Goal: Task Accomplishment & Management: Manage account settings

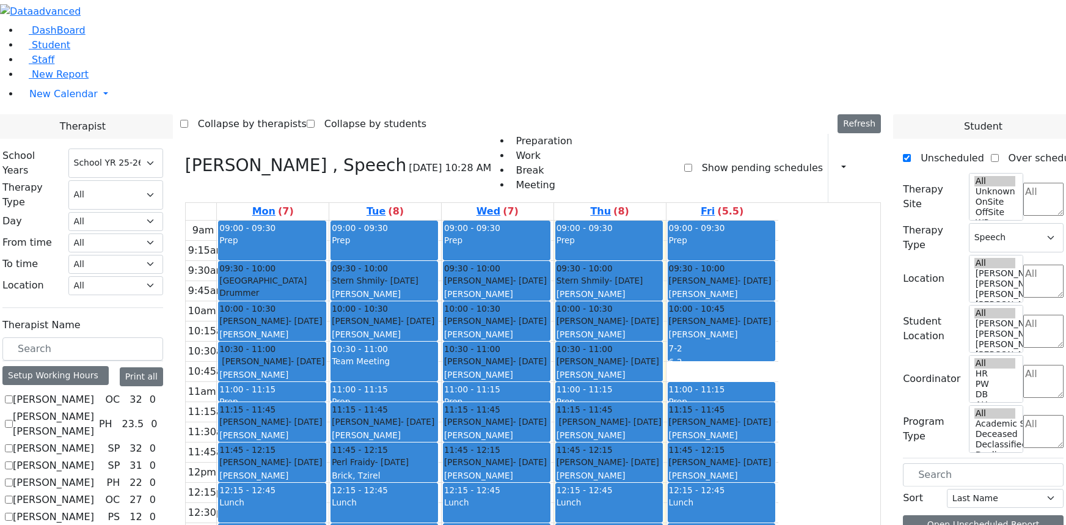
select select "212"
select select "3"
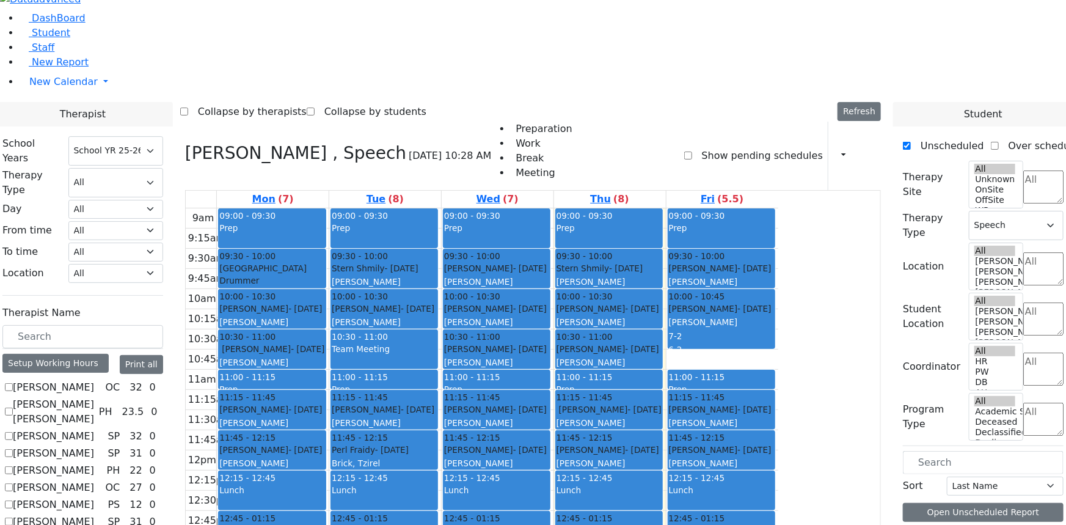
scroll to position [1427, 0]
click at [37, 38] on span "Student" at bounding box center [51, 33] width 38 height 12
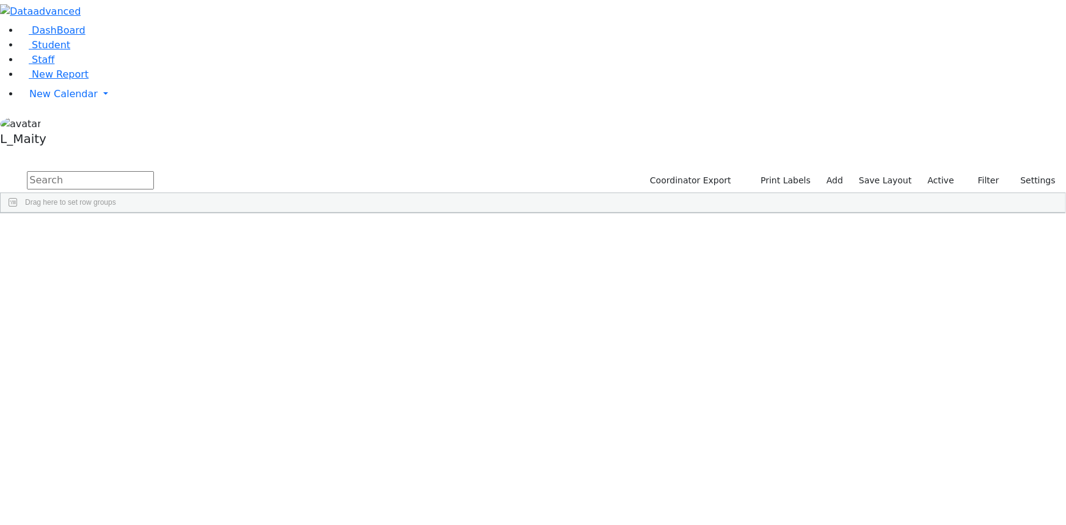
scroll to position [1388, 0]
click at [344, 329] on div "[PERSON_NAME]" at bounding box center [309, 337] width 69 height 16
click at [344, 329] on div "Weber, Leah" at bounding box center [309, 337] width 69 height 16
click at [337, 217] on span at bounding box center [332, 222] width 10 height 10
click at [373, 219] on span "filter" at bounding box center [368, 224] width 10 height 10
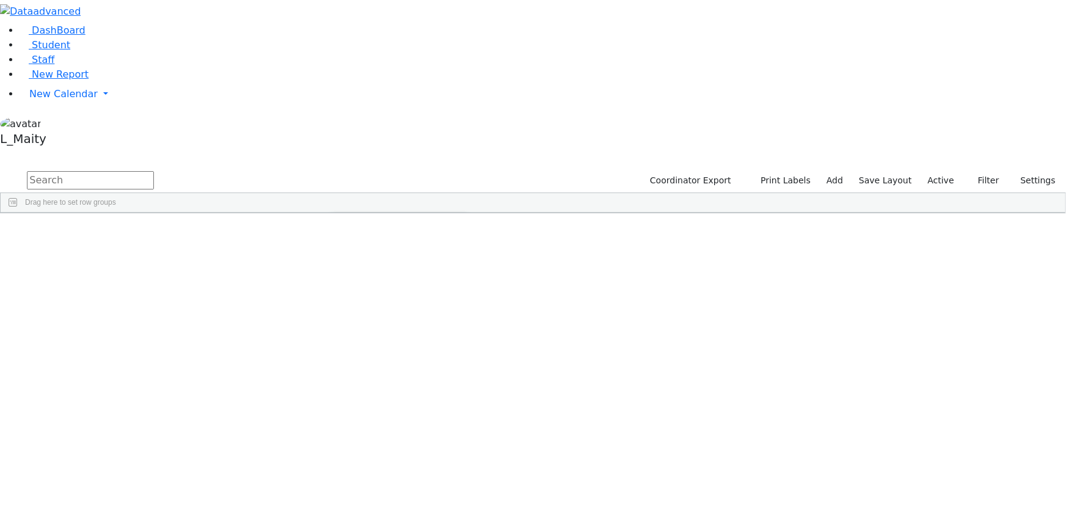
click at [343, 288] on input "checkbox" at bounding box center [338, 293] width 10 height 10
click at [343, 341] on input "checkbox" at bounding box center [338, 346] width 10 height 10
drag, startPoint x: 458, startPoint y: 322, endPoint x: 455, endPoint y: 316, distance: 7.1
click at [456, 320] on div "4579 Frankel Blimy 04/29/2009 Weber, Leah ML Special Class - K12 Kiryas Joel UF…" at bounding box center [527, 298] width 1052 height 132
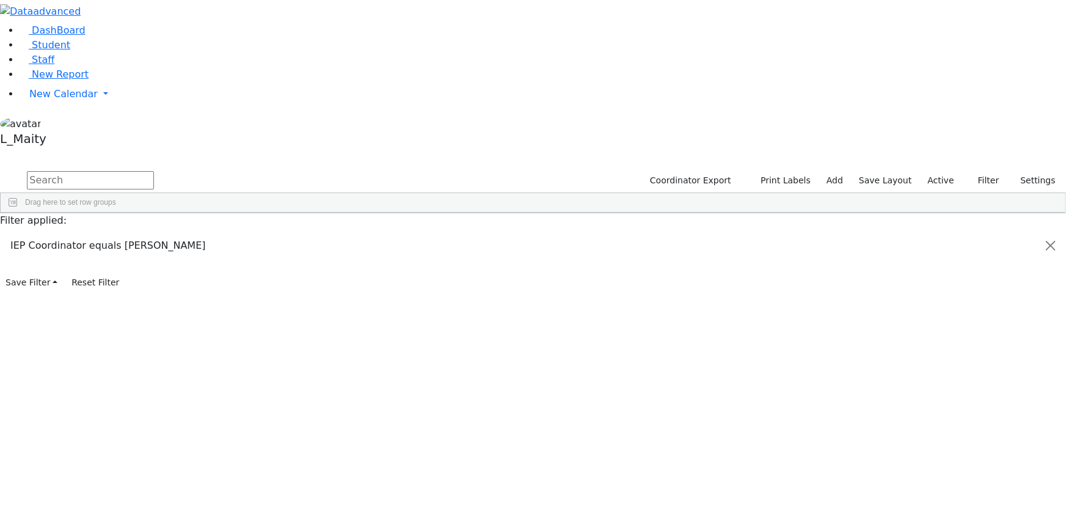
click at [480, 275] on div "4579 Frankel Blimy 04/29/2009 Weber, Leah ML Special Class - K12 Kiryas Joel UF…" at bounding box center [527, 298] width 1052 height 132
click at [327, 217] on span at bounding box center [322, 222] width 10 height 10
click at [315, 217] on span at bounding box center [310, 222] width 10 height 10
click at [327, 217] on span at bounding box center [322, 222] width 10 height 10
click at [337, 217] on span at bounding box center [332, 222] width 10 height 10
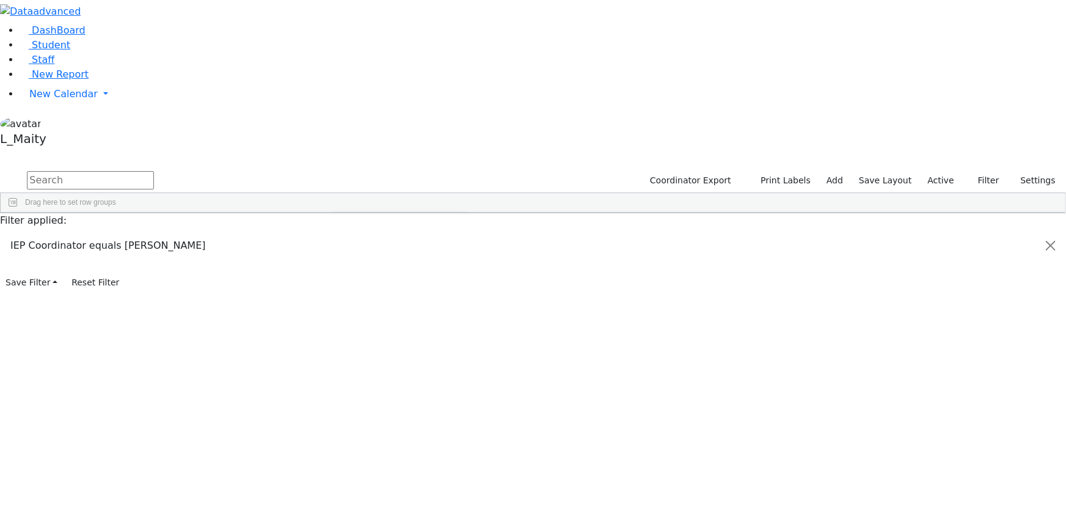
click at [343, 288] on input "checkbox" at bounding box center [338, 293] width 10 height 10
click at [343, 294] on input "checkbox" at bounding box center [338, 299] width 10 height 10
click at [434, 232] on div "4557 Berkowitz Nechie 06/28/2006 Kosowsky, Elana ML Special Class - K12 Kiryas …" at bounding box center [527, 273] width 1052 height 82
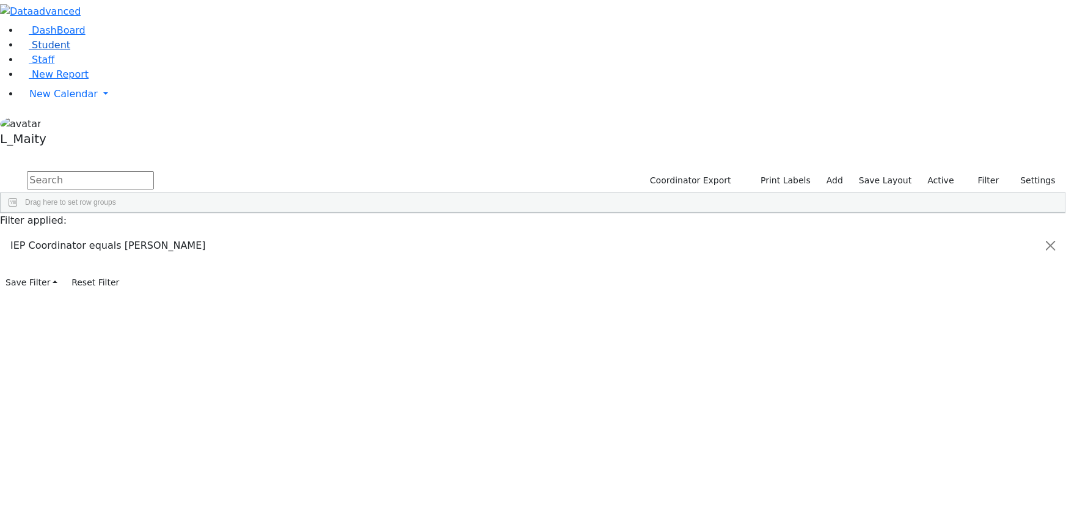
click at [70, 51] on link "Student" at bounding box center [45, 45] width 51 height 12
click at [344, 443] on div "Kaganoff, Sara" at bounding box center [309, 451] width 69 height 16
click at [519, 497] on span "IEP Coordinator" at bounding box center [489, 505] width 62 height 17
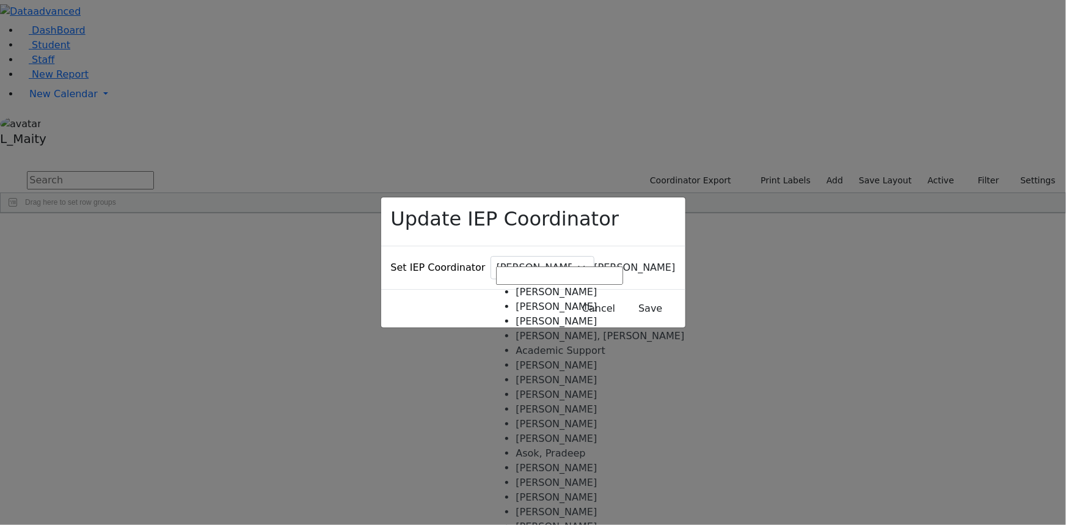
click at [595, 262] on span "Baker, Hadassah" at bounding box center [635, 268] width 81 height 12
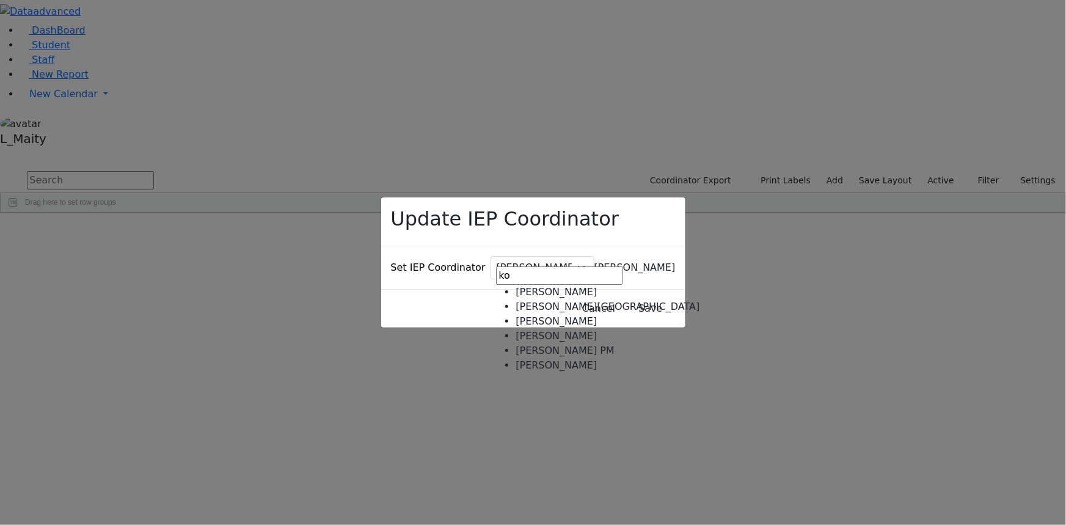
type input "ko"
select select "113"
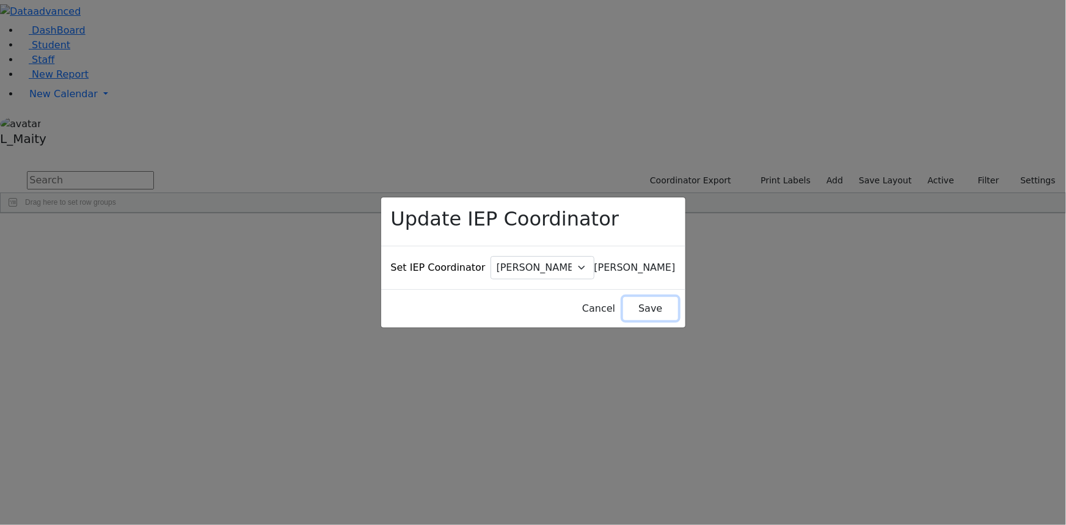
click at [628, 298] on button "Save" at bounding box center [650, 308] width 54 height 23
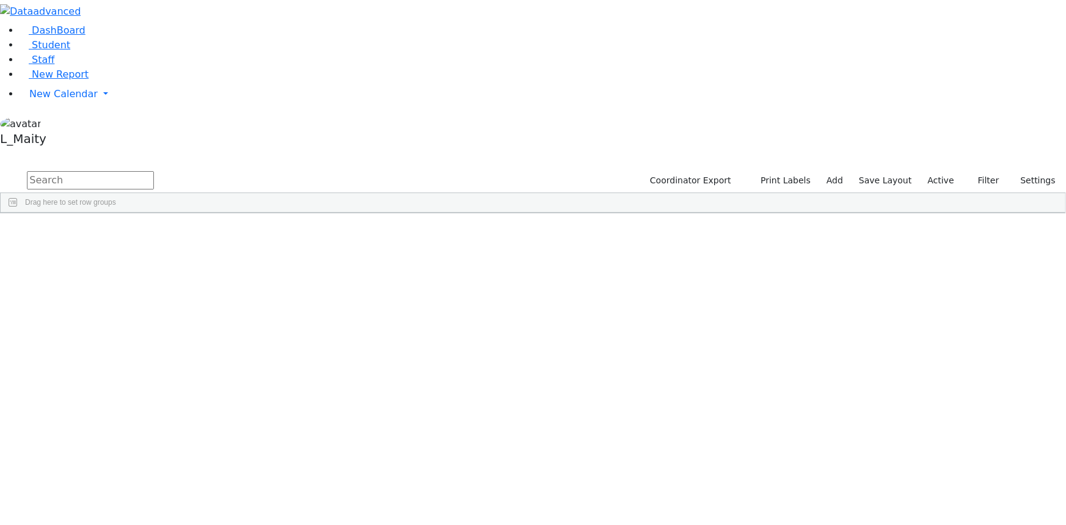
click at [154, 171] on input "text" at bounding box center [90, 180] width 127 height 18
type input "padw"
click at [344, 232] on div "Weiser Mirel" at bounding box center [309, 240] width 69 height 16
click at [513, 403] on span "IEP Coordinator" at bounding box center [483, 411] width 62 height 17
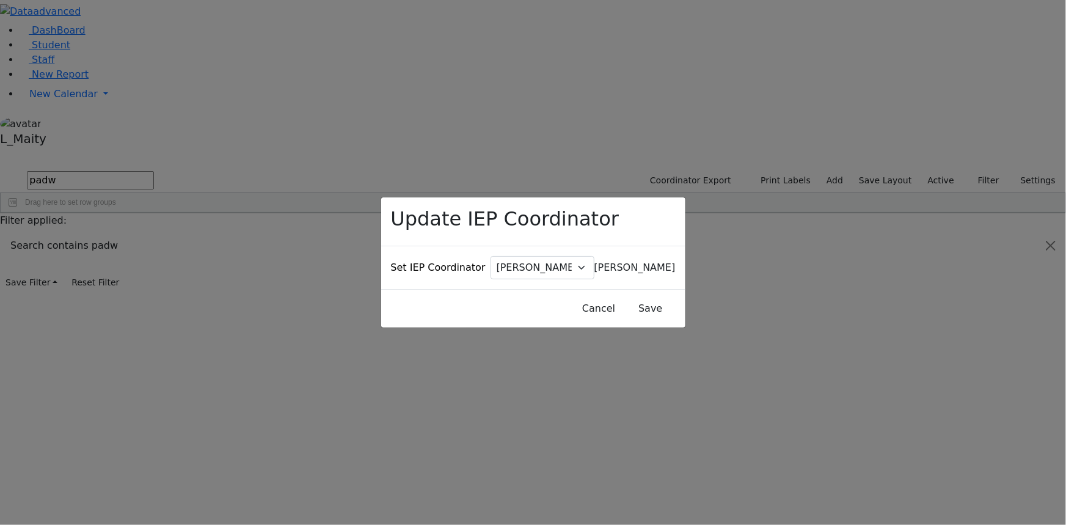
click at [595, 262] on span "Baker, Hadassah" at bounding box center [635, 268] width 81 height 12
type input "kos"
click at [623, 300] on button "Save" at bounding box center [650, 308] width 54 height 23
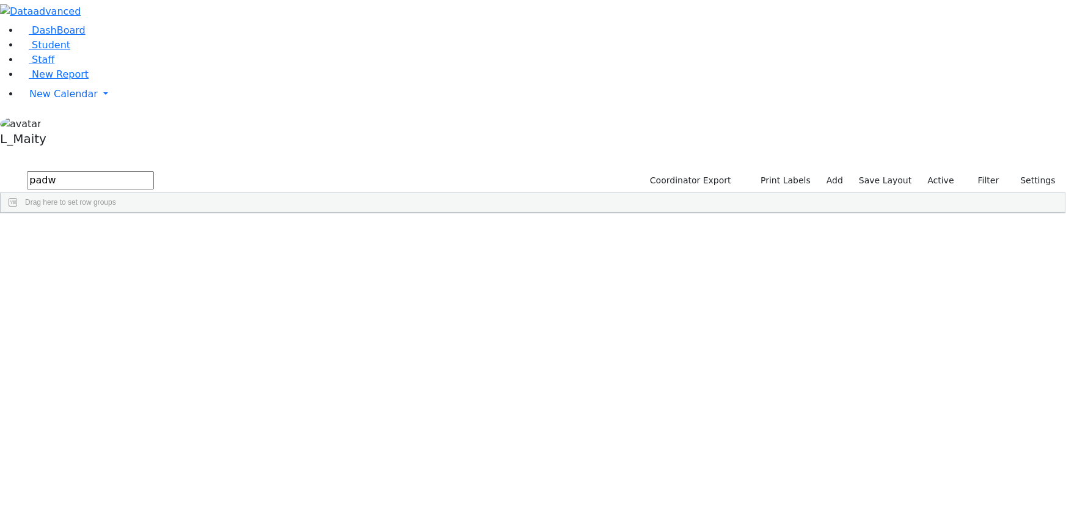
click at [154, 171] on input "padw" at bounding box center [90, 180] width 127 height 18
type input "bra"
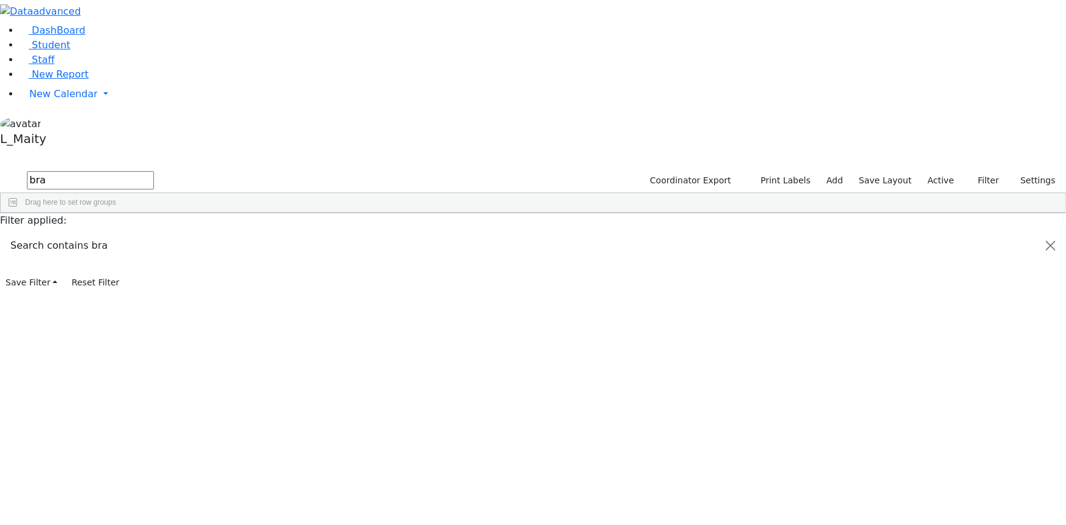
click at [344, 315] on div "Weiser Mirel" at bounding box center [309, 323] width 69 height 16
click at [502, 485] on span "IEP Coordinator" at bounding box center [471, 493] width 62 height 17
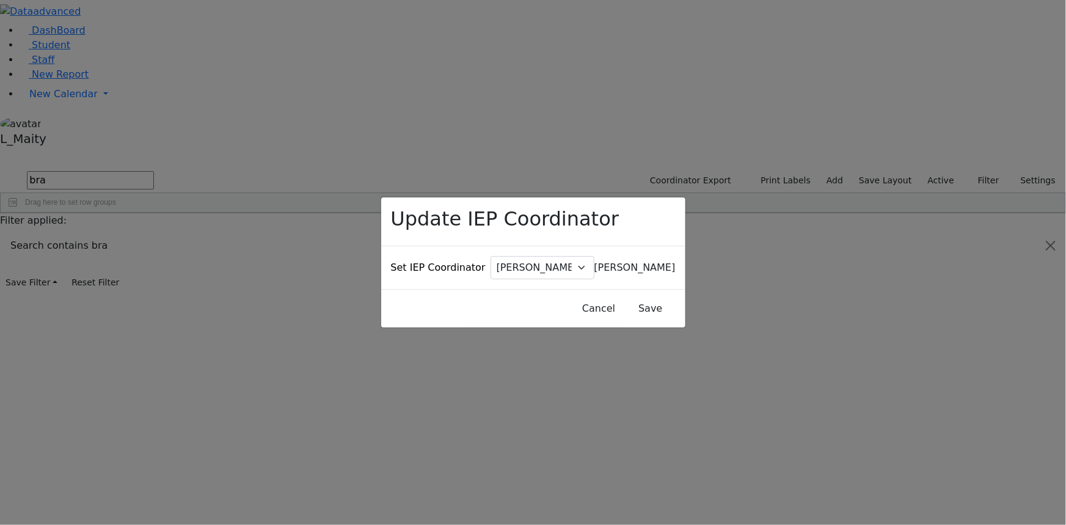
click at [595, 262] on span "Baker, Hadassah" at bounding box center [635, 268] width 81 height 12
type input "koso"
click at [636, 297] on button "Save" at bounding box center [650, 308] width 54 height 23
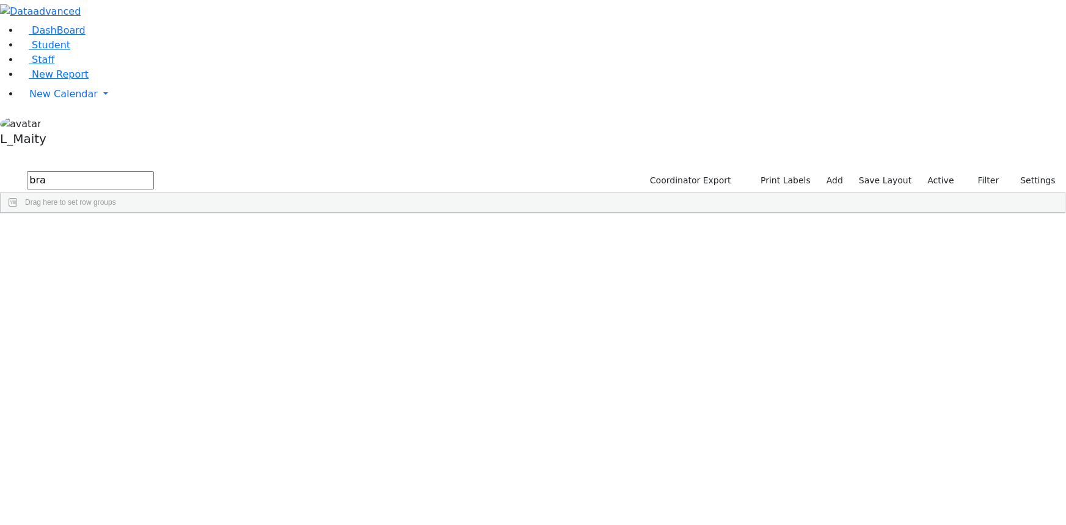
scroll to position [166, 0]
click at [234, 193] on div "Drag here to set row groups" at bounding box center [533, 203] width 1065 height 20
click at [154, 171] on input "bra" at bounding box center [90, 180] width 127 height 18
type input "b"
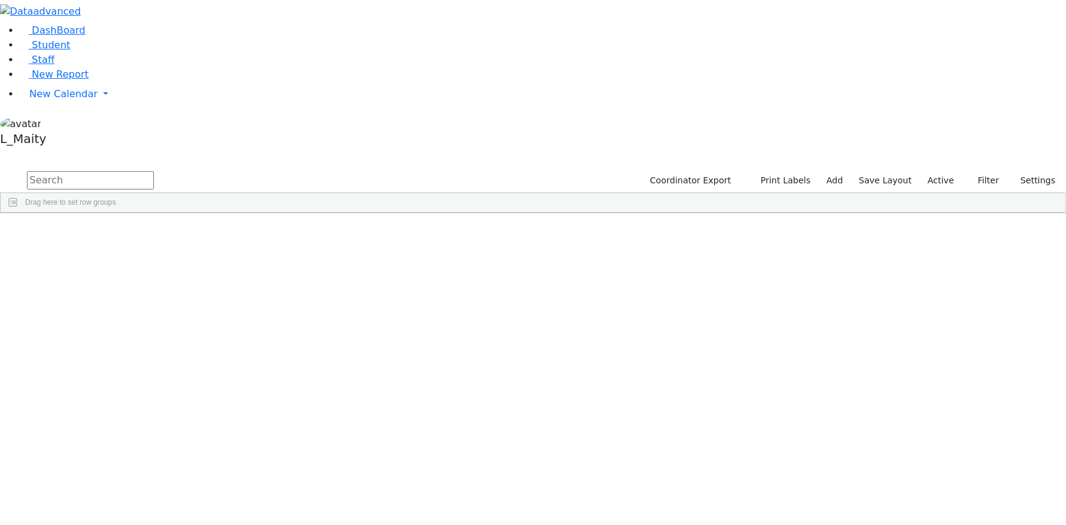
click at [344, 475] on div "Brick, Tzirel" at bounding box center [309, 483] width 69 height 16
click at [500, 497] on span "IEP Coordinator" at bounding box center [469, 505] width 62 height 17
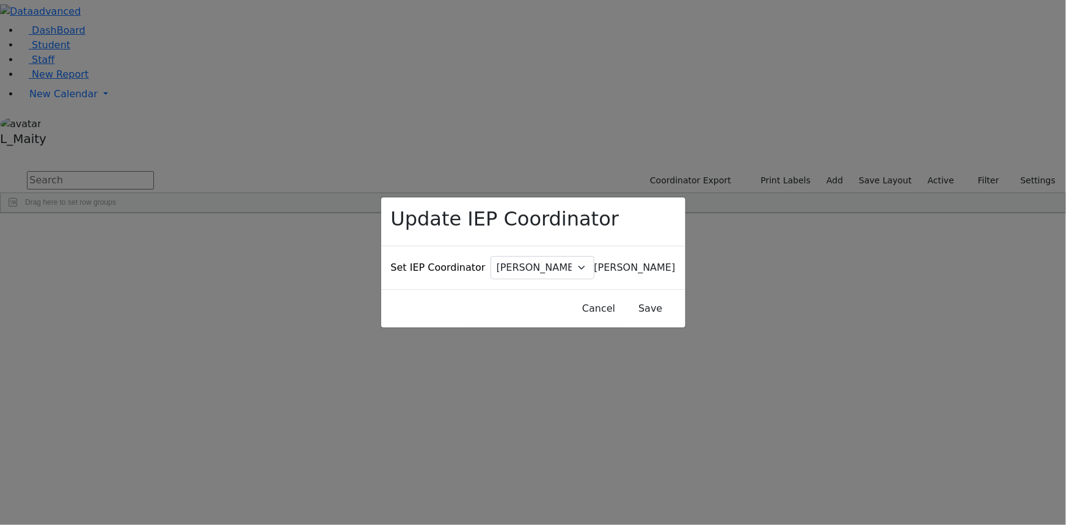
click at [595, 262] on span "Baker, Hadassah" at bounding box center [635, 268] width 81 height 12
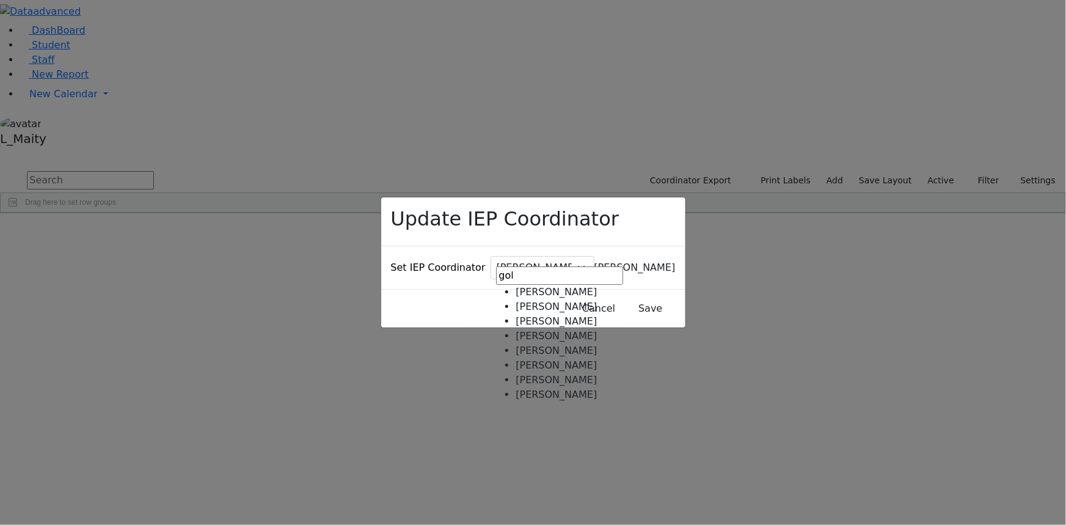
type input "gol"
select select "245"
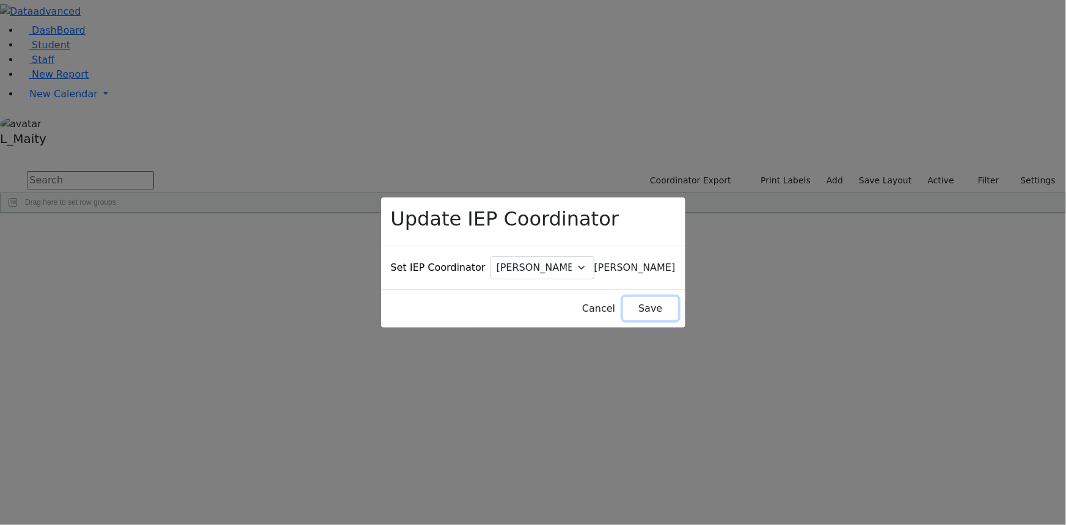
click at [629, 297] on button "Save" at bounding box center [650, 308] width 54 height 23
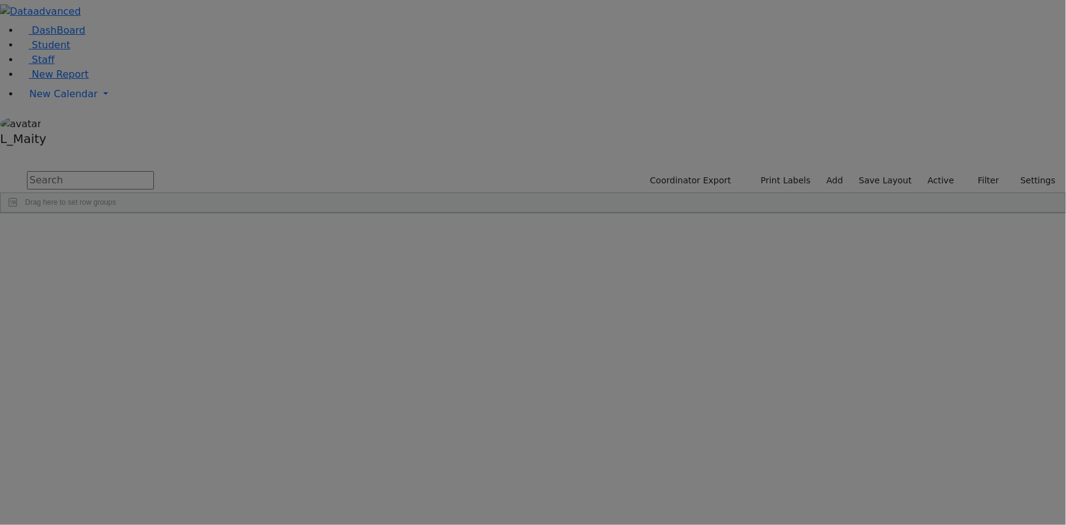
scroll to position [0, 0]
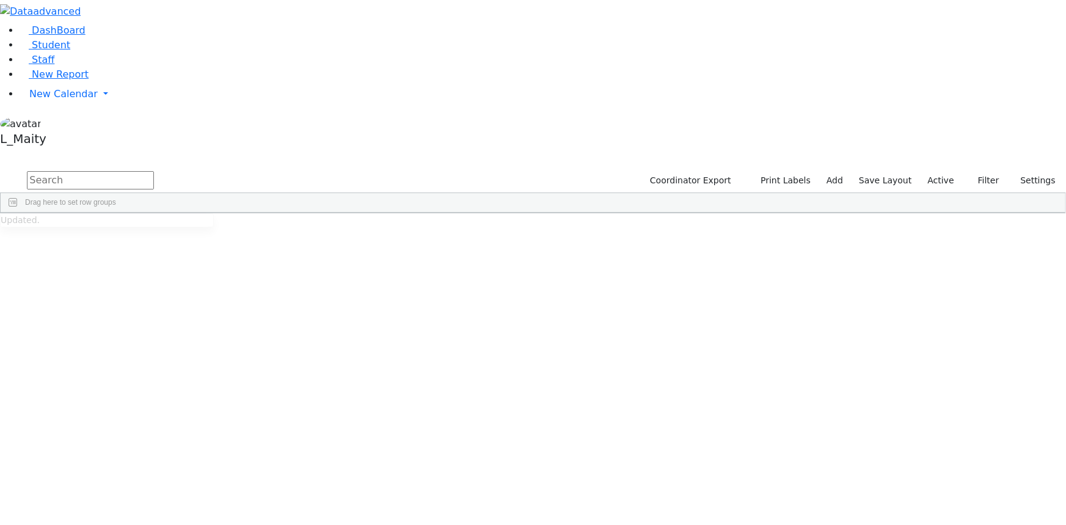
click at [154, 171] on input "text" at bounding box center [90, 180] width 127 height 18
type input "gol"
click at [344, 414] on div "Kaganoff, Sara" at bounding box center [309, 422] width 69 height 16
click at [510, 497] on span "IEP Coordinator" at bounding box center [479, 505] width 62 height 17
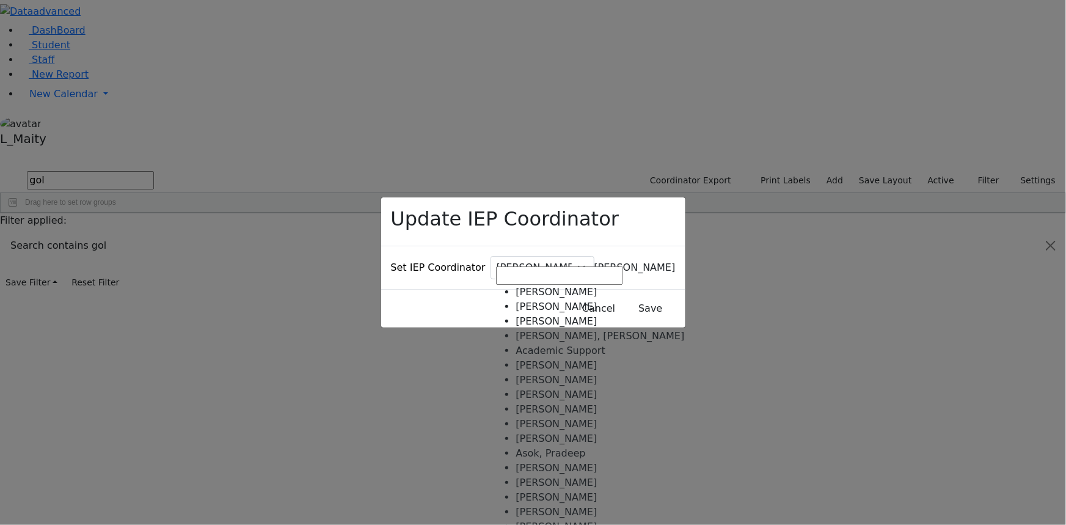
click at [595, 262] on span "Baker, Hadassah" at bounding box center [635, 268] width 81 height 12
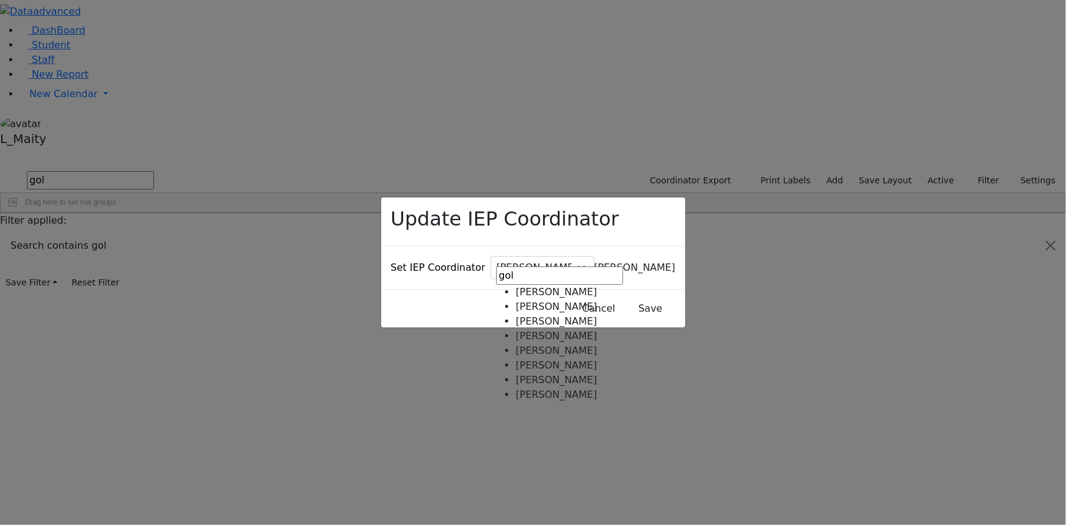
type input "gol"
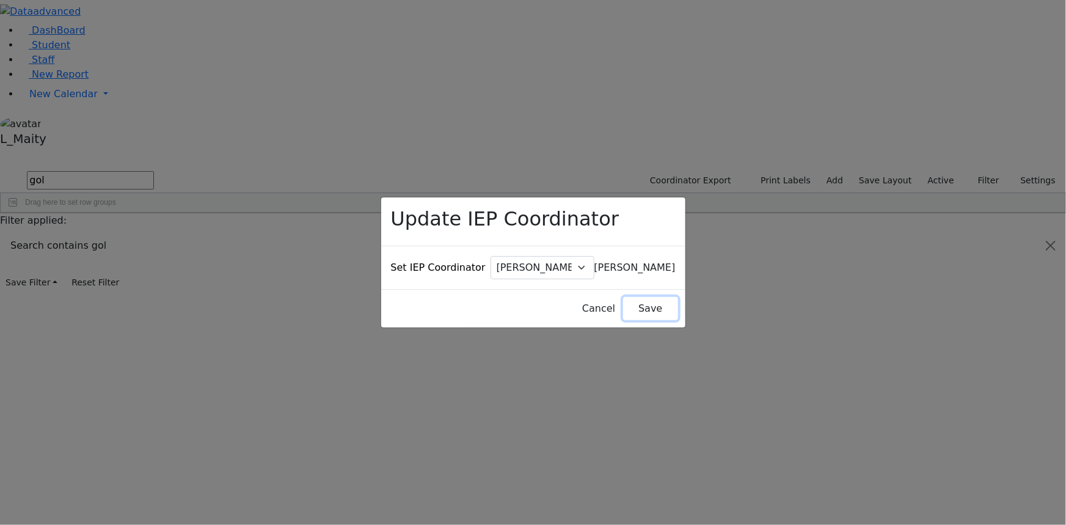
click at [632, 297] on button "Save" at bounding box center [650, 308] width 54 height 23
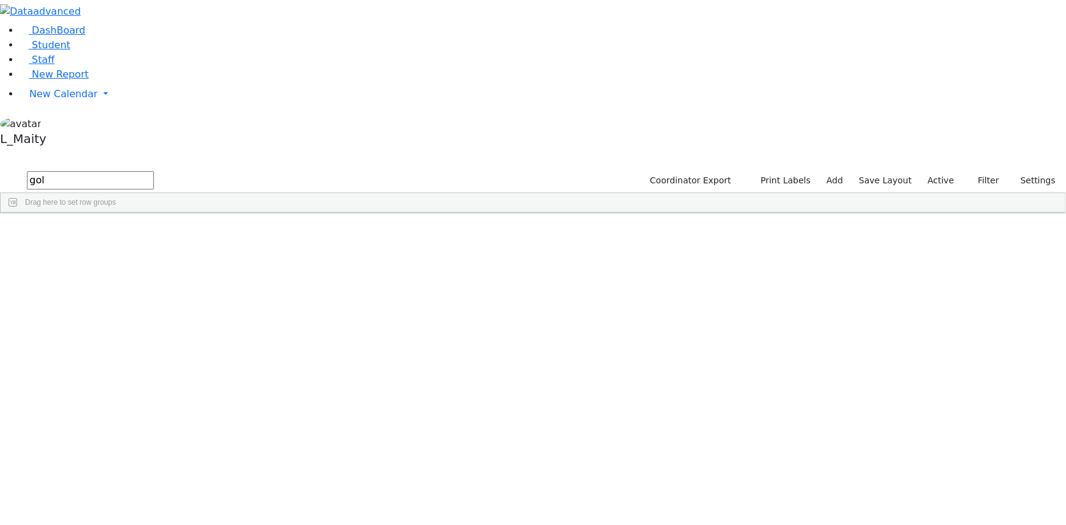
click at [154, 171] on input "gol" at bounding box center [90, 180] width 127 height 18
click at [154, 171] on input "hir" at bounding box center [90, 180] width 127 height 18
click at [154, 171] on input "kah" at bounding box center [90, 180] width 127 height 18
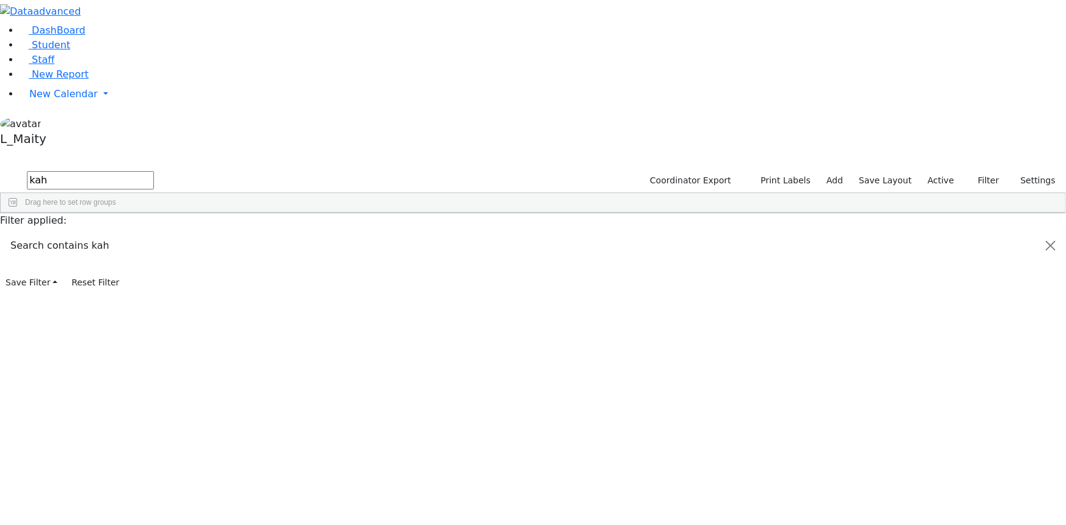
click at [154, 171] on input "kah" at bounding box center [90, 180] width 127 height 18
click at [154, 171] on input "kat" at bounding box center [90, 180] width 127 height 18
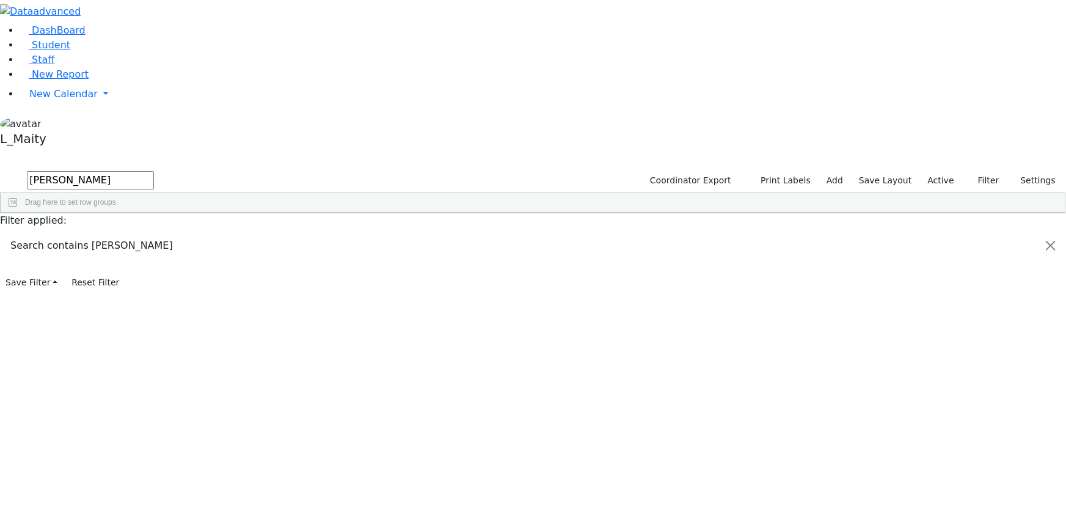
click at [154, 171] on input "sal" at bounding box center [90, 180] width 127 height 18
click at [154, 171] on input "schn" at bounding box center [90, 180] width 127 height 18
click at [154, 171] on input "tro" at bounding box center [90, 180] width 127 height 18
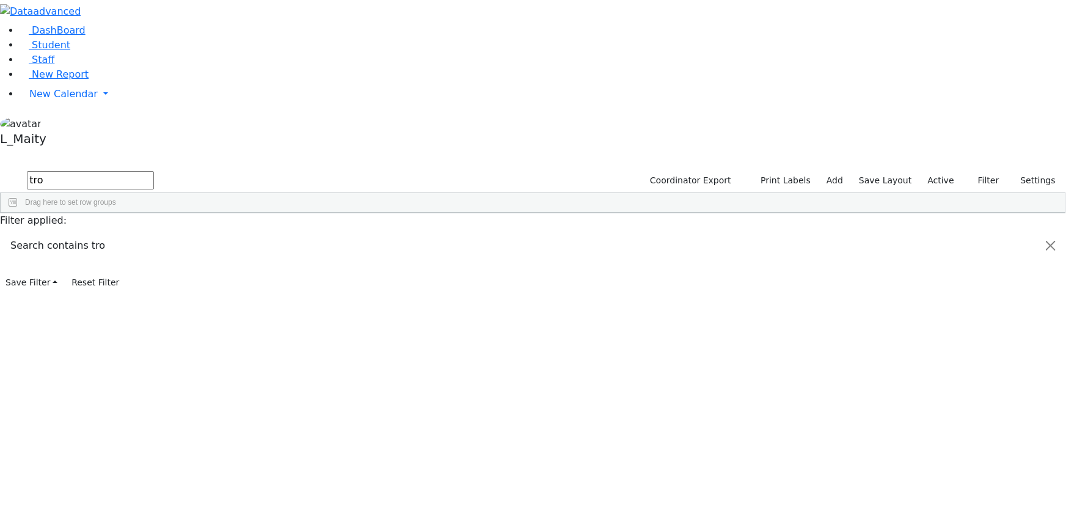
click at [154, 171] on input "tro" at bounding box center [90, 180] width 127 height 18
type input "hir"
click at [344, 298] on div "Kaganoff, Sara" at bounding box center [309, 306] width 69 height 16
click at [519, 464] on span "IEP Coordinator" at bounding box center [488, 472] width 62 height 17
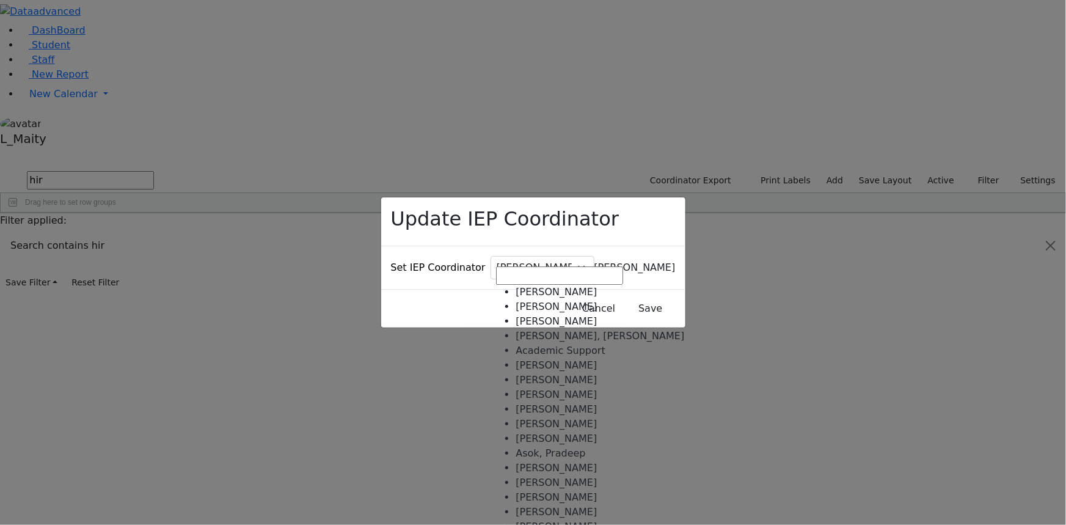
click at [595, 265] on span "Baker, Hadassah" at bounding box center [635, 268] width 81 height 12
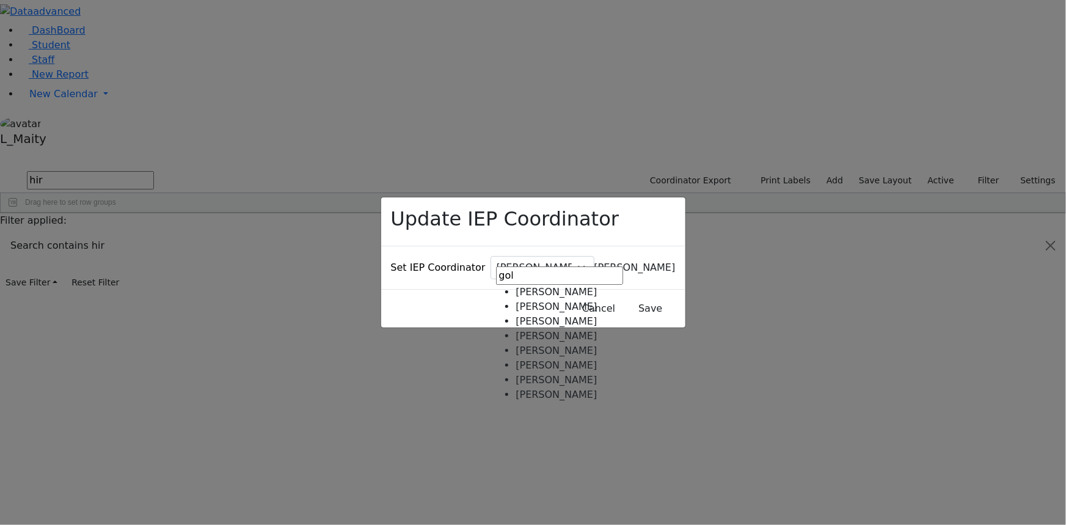
type input "gol"
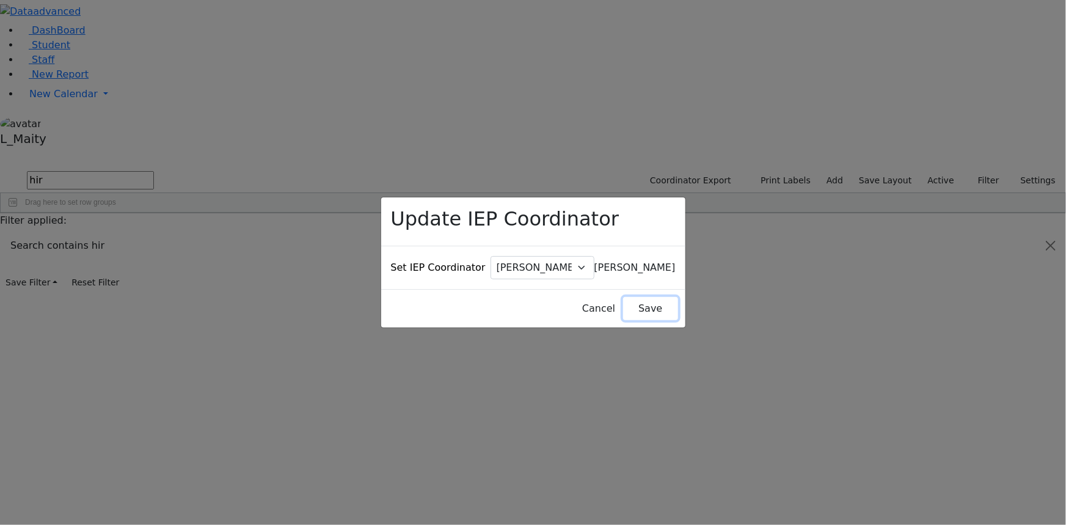
click at [637, 297] on button "Save" at bounding box center [650, 308] width 54 height 23
